Goal: Information Seeking & Learning: Find specific fact

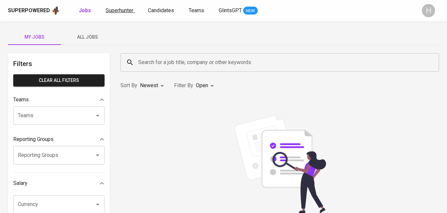
click at [108, 9] on span "Superhunter" at bounding box center [120, 10] width 28 height 6
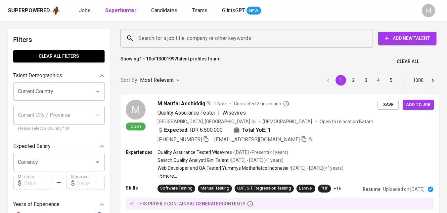
click at [190, 45] on div "Search for a job title, company or other keywords" at bounding box center [246, 38] width 252 height 19
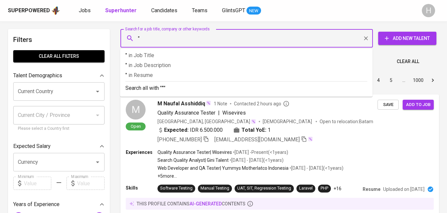
paste input "Annisa Juliani"
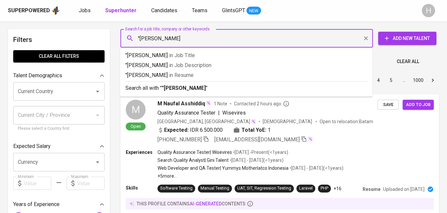
type input ""Annisa Juliani""
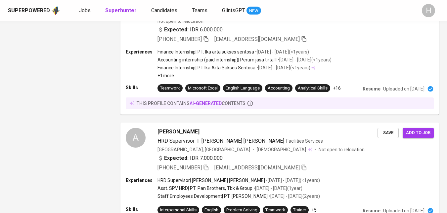
scroll to position [641, 0]
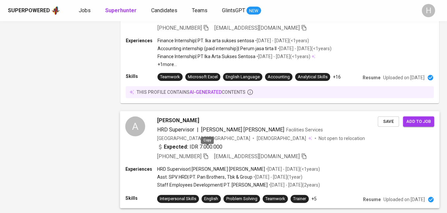
click at [209, 154] on icon "button" at bounding box center [206, 157] width 6 height 6
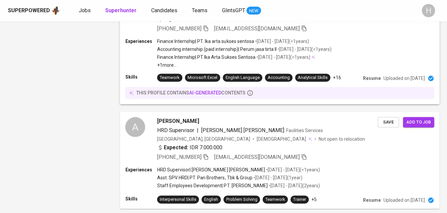
scroll to position [0, 0]
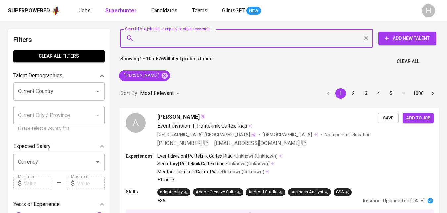
click at [180, 38] on input "Search for a job title, company or other keywords" at bounding box center [248, 38] width 223 height 13
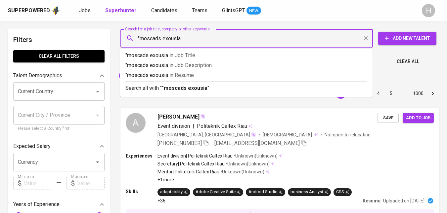
type input ""moscads exousia""
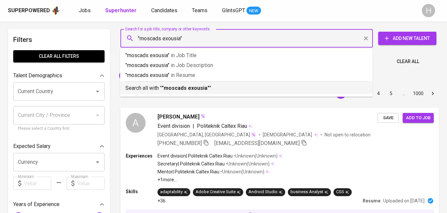
click at [191, 89] on b ""moscads exousia"" at bounding box center [186, 88] width 48 height 6
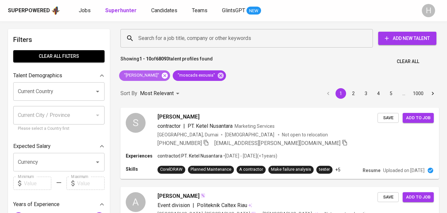
click at [162, 77] on icon at bounding box center [165, 75] width 6 height 6
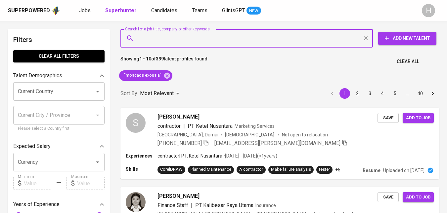
click at [237, 37] on input "Search for a job title, company or other keywords" at bounding box center [248, 38] width 223 height 13
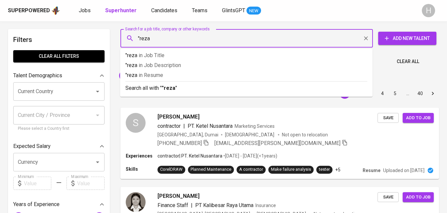
type input ""reza""
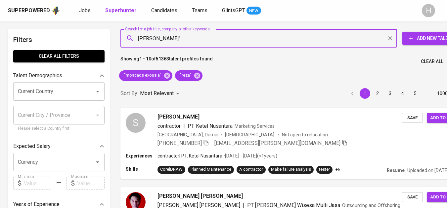
type input ""[PERSON_NAME]""
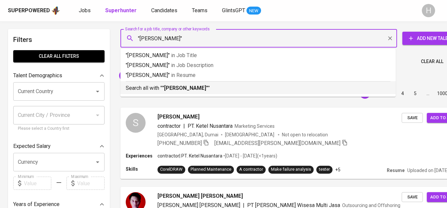
click at [213, 86] on p "Search all with " "[PERSON_NAME]" "" at bounding box center [258, 88] width 265 height 8
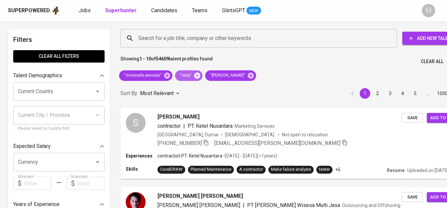
click at [196, 77] on icon at bounding box center [197, 75] width 6 height 6
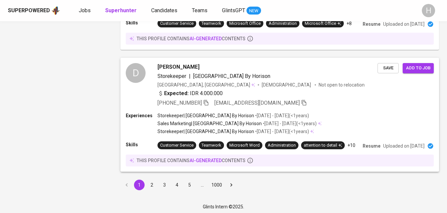
scroll to position [1004, 0]
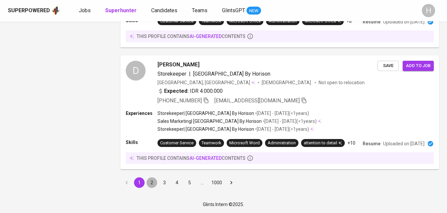
click at [154, 182] on button "2" at bounding box center [152, 183] width 11 height 11
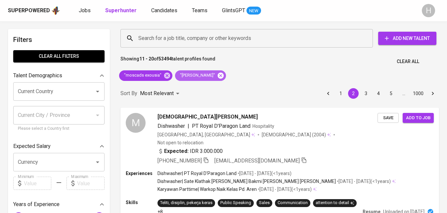
click at [218, 75] on icon at bounding box center [221, 75] width 6 height 6
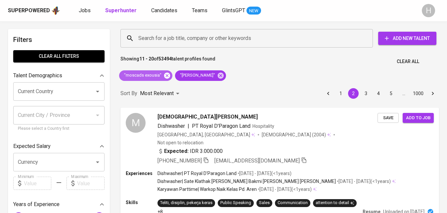
click at [165, 75] on icon at bounding box center [166, 75] width 7 height 7
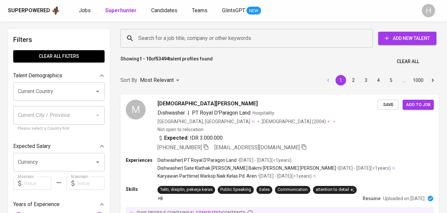
click at [178, 35] on input "Search for a job title, company or other keywords" at bounding box center [248, 38] width 223 height 13
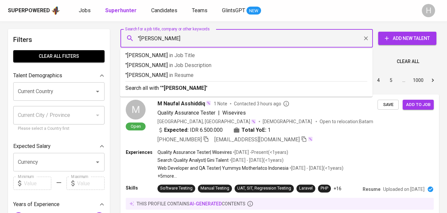
type input ""[PERSON_NAME]"
type input ""arlita puspa devi""
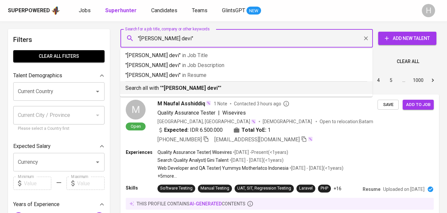
click at [189, 89] on b ""arlita puspa devi"" at bounding box center [191, 88] width 58 height 6
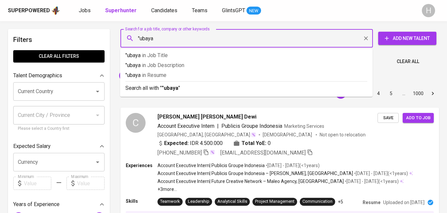
type input ""ubaya""
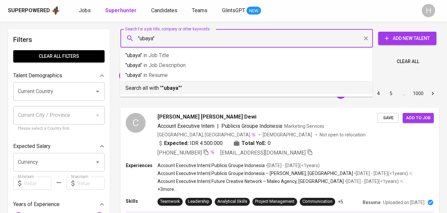
click at [215, 91] on p "Search all with " "ubaya" "" at bounding box center [246, 88] width 242 height 8
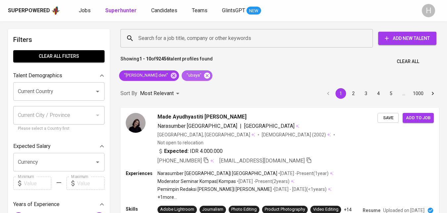
click at [203, 75] on icon at bounding box center [206, 75] width 7 height 7
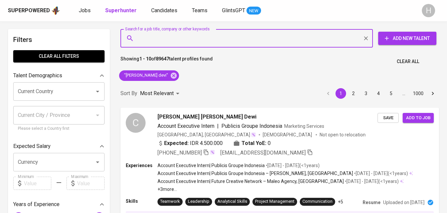
click at [195, 38] on input "Search for a job title, company or other keywords" at bounding box center [248, 38] width 223 height 13
type input ":"
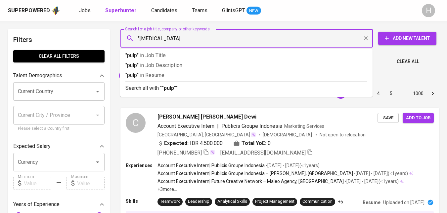
type input ""pulp""
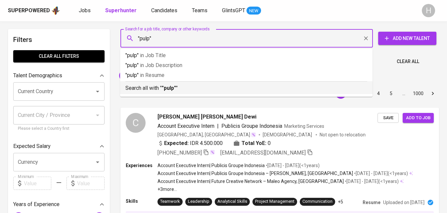
click at [176, 85] on p "Search all with " "pulp" "" at bounding box center [246, 88] width 242 height 8
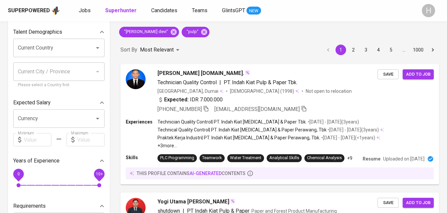
scroll to position [141, 0]
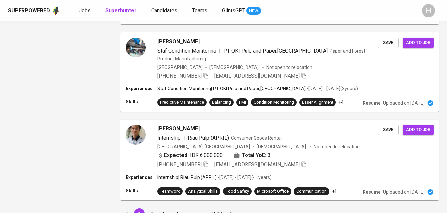
scroll to position [1031, 0]
